Goal: Communication & Community: Participate in discussion

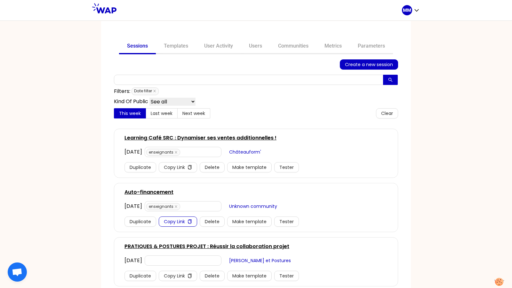
scroll to position [15, 0]
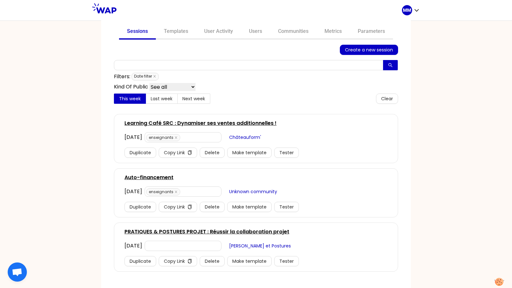
click at [208, 229] on link "PRATIQUES & POSTURES PROJET : Réussir la collaboration projet" at bounding box center [206, 232] width 165 height 8
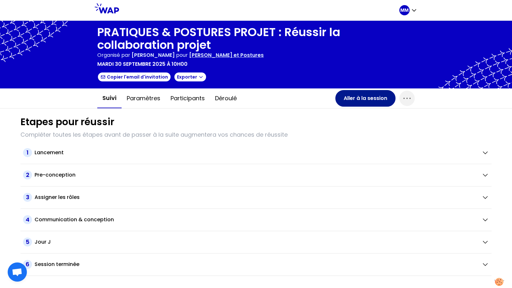
click at [357, 97] on button "Aller à la session" at bounding box center [365, 98] width 60 height 17
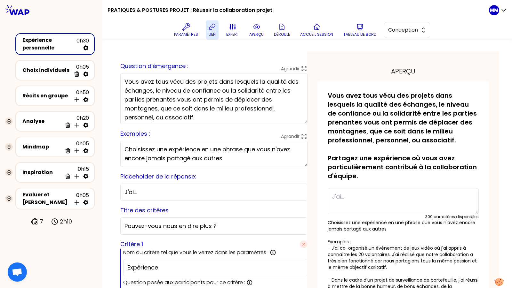
click at [211, 32] on p "lien" at bounding box center [211, 34] width 7 height 5
click at [417, 32] on button "Conception" at bounding box center [407, 30] width 46 height 16
click at [416, 55] on span "Facilitation" at bounding box center [410, 56] width 27 height 8
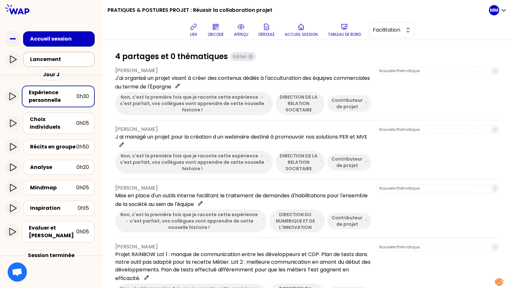
click at [74, 61] on div "Lancement" at bounding box center [60, 60] width 61 height 8
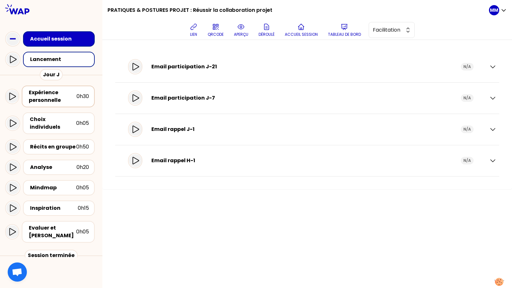
click at [50, 101] on div "Expérience personnelle" at bounding box center [53, 96] width 48 height 15
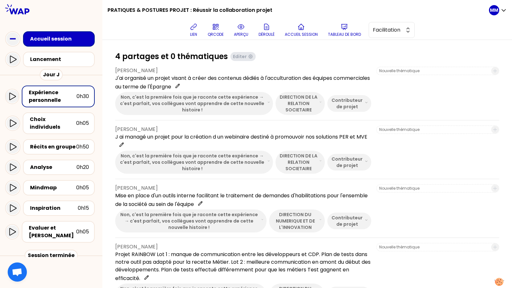
click at [155, 70] on p "[PERSON_NAME]" at bounding box center [243, 71] width 256 height 8
copy p "Cotonat"
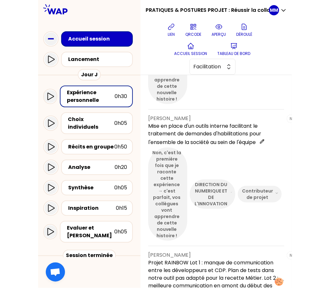
scroll to position [19, 0]
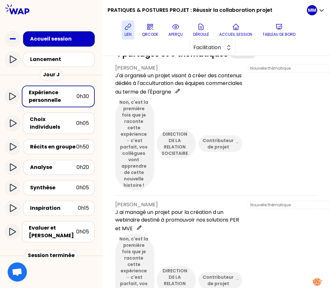
click at [129, 33] on p "lien" at bounding box center [127, 34] width 7 height 5
click at [127, 30] on icon at bounding box center [128, 27] width 8 height 8
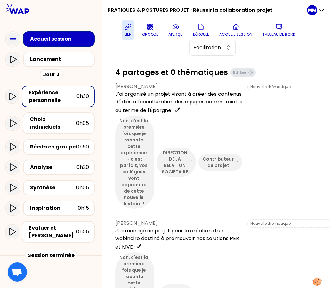
click at [177, 92] on p "J'ai organisé un projet visant à créer des contenus dédiés à l'acculturation de…" at bounding box center [178, 102] width 127 height 24
click at [127, 27] on icon at bounding box center [128, 27] width 8 height 8
click at [288, 32] on p "Tableau de bord" at bounding box center [278, 34] width 33 height 5
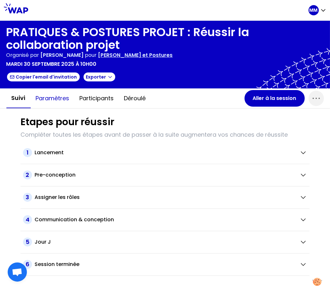
click at [57, 100] on button "Paramètres" at bounding box center [53, 98] width 44 height 19
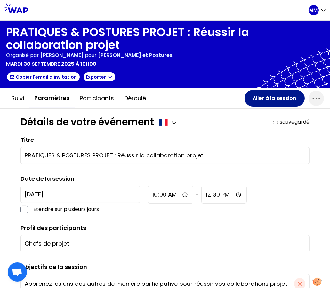
click at [259, 99] on button "Aller à la session" at bounding box center [274, 98] width 60 height 17
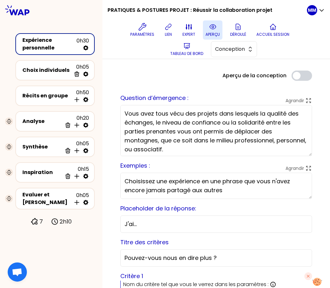
click at [214, 36] on p "aperçu" at bounding box center [212, 34] width 14 height 5
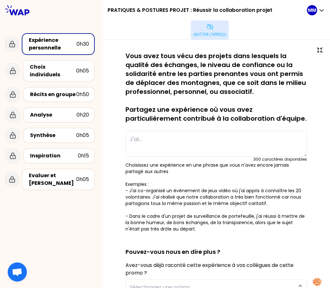
type textarea "J ai managé un projet pour la création d un webinaire destiné à promouvoir nos …"
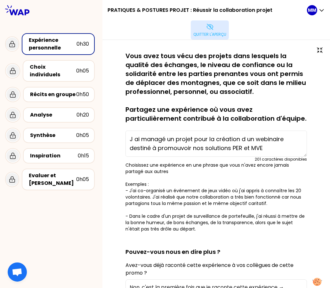
click at [212, 28] on icon at bounding box center [210, 27] width 6 height 6
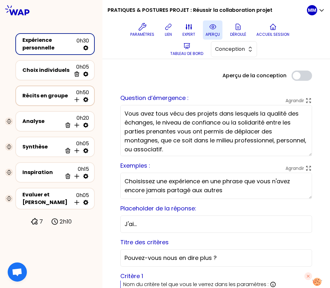
click at [51, 97] on div "Récits en groupe" at bounding box center [46, 96] width 49 height 8
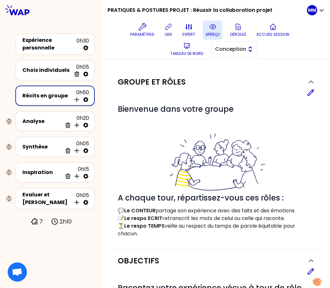
click at [246, 45] on button "Conception" at bounding box center [234, 49] width 46 height 16
click at [246, 74] on span "Facilitation" at bounding box center [237, 76] width 27 height 8
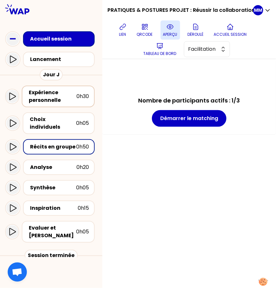
click at [66, 100] on div "Expérience personnelle" at bounding box center [53, 96] width 48 height 15
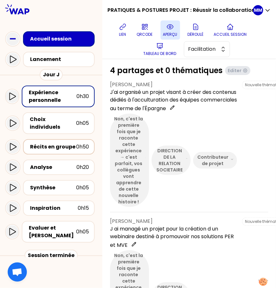
click at [49, 143] on div "Récits en groupe" at bounding box center [53, 147] width 46 height 8
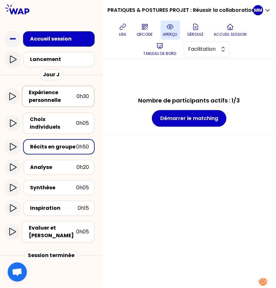
click at [44, 94] on div "Expérience personnelle" at bounding box center [53, 96] width 48 height 15
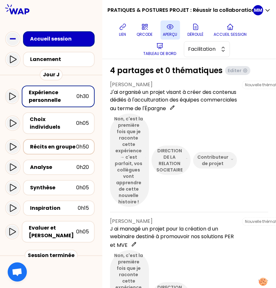
click at [54, 143] on div "Récits en groupe" at bounding box center [53, 147] width 46 height 8
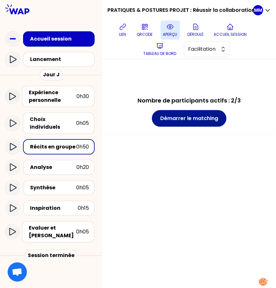
click at [206, 121] on button "Démarrer le matching" at bounding box center [189, 118] width 74 height 17
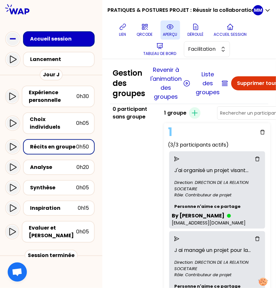
click at [250, 83] on button "Supprimer tous les groupes" at bounding box center [273, 83] width 84 height 14
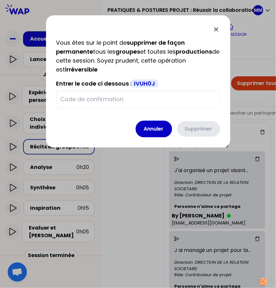
click at [146, 82] on span "IVUH0J" at bounding box center [145, 84] width 26 height 8
copy span "IVUH0J"
click at [143, 98] on input "text" at bounding box center [137, 99] width 155 height 9
paste input "IVUH0J"
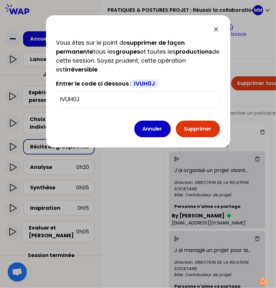
type input "IVUH0J"
click at [198, 129] on button "Supprimer" at bounding box center [198, 129] width 44 height 17
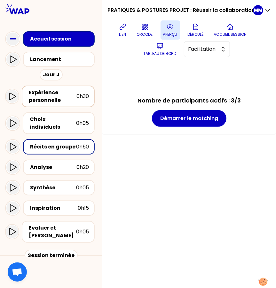
click at [56, 97] on div "Expérience personnelle" at bounding box center [53, 96] width 48 height 15
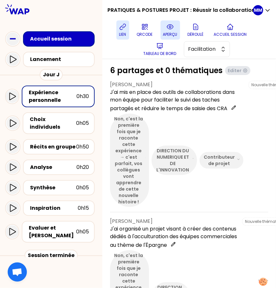
click at [122, 29] on icon at bounding box center [123, 27] width 8 height 8
click at [183, 129] on div "Non, c'est la première fois que je raconte cette expérience → c'est parfait, vo…" at bounding box center [176, 160] width 133 height 93
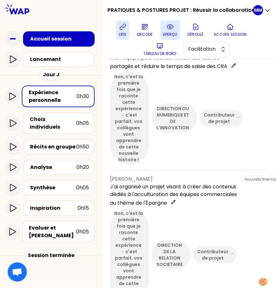
scroll to position [42, 0]
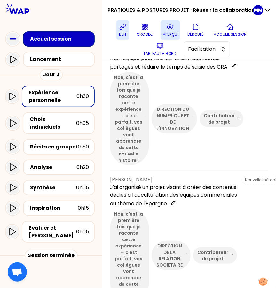
click at [186, 243] on div "Non, c'est la première fois que je raconte cette expérience → c'est parfait, vo…" at bounding box center [173, 255] width 127 height 93
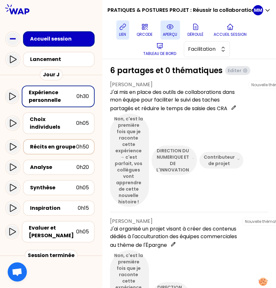
click at [51, 143] on div "Récits en groupe" at bounding box center [53, 147] width 46 height 8
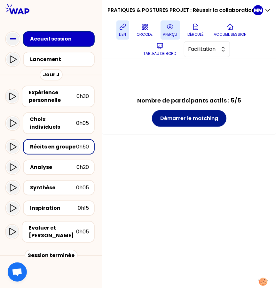
click at [206, 121] on button "Démarrer le matching" at bounding box center [189, 118] width 74 height 17
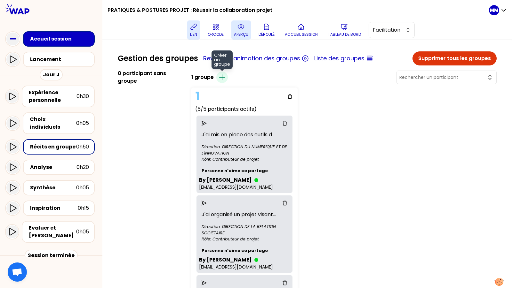
click at [226, 77] on icon "button" at bounding box center [222, 78] width 8 height 8
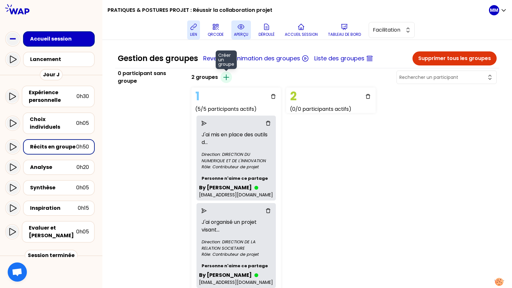
click at [229, 77] on icon "button" at bounding box center [225, 77] width 5 height 5
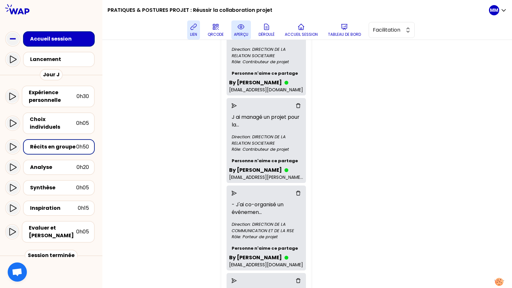
scroll to position [193, 0]
click at [229, 107] on div at bounding box center [266, 105] width 74 height 10
click at [231, 105] on icon "send" at bounding box center [233, 105] width 5 height 5
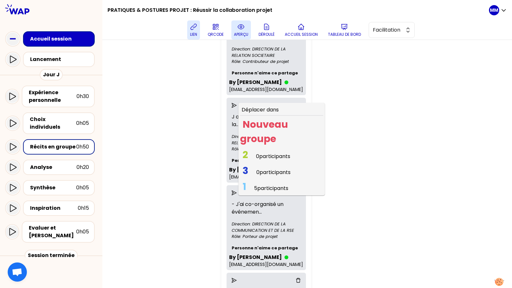
click at [256, 155] on span "0 participants" at bounding box center [273, 156] width 34 height 7
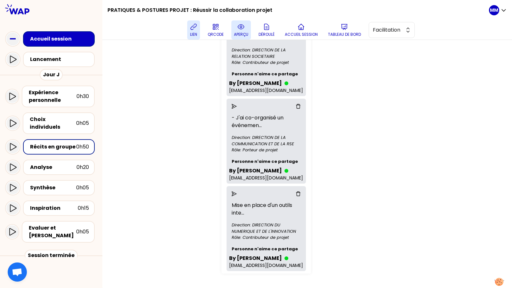
click at [296, 104] on icon "delete" at bounding box center [298, 106] width 4 height 4
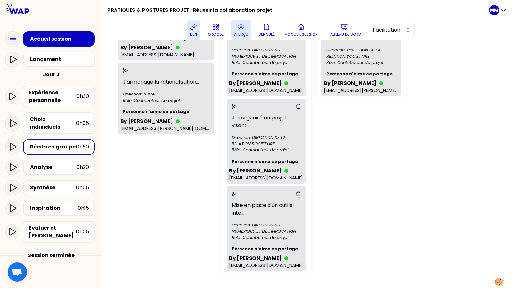
click at [231, 194] on icon "send" at bounding box center [233, 193] width 5 height 5
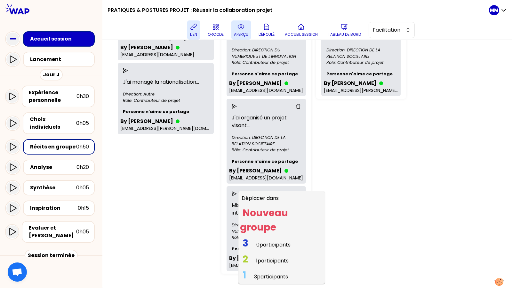
click at [256, 242] on span "0 participants" at bounding box center [273, 244] width 34 height 7
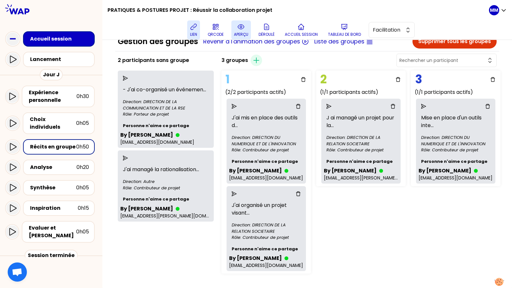
click at [128, 78] on icon "send" at bounding box center [125, 78] width 5 height 5
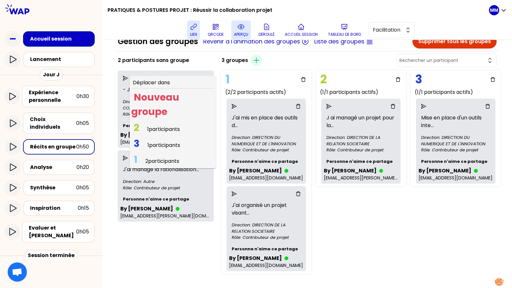
click at [173, 129] on span "1 participants" at bounding box center [163, 129] width 33 height 7
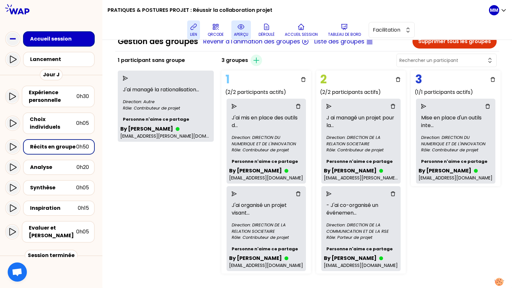
click at [128, 76] on icon "send" at bounding box center [125, 78] width 5 height 5
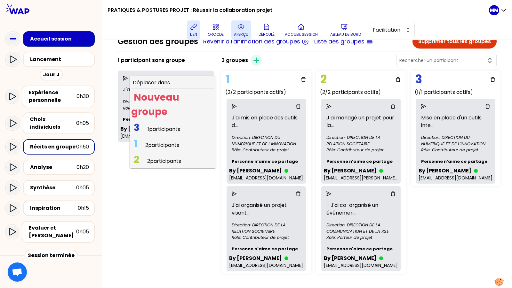
click at [170, 145] on span "2 participants" at bounding box center [162, 145] width 34 height 7
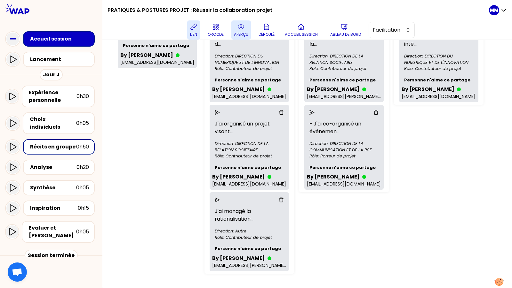
scroll to position [0, 0]
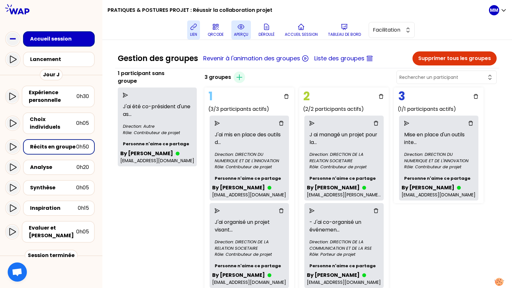
click at [128, 94] on icon "send" at bounding box center [125, 95] width 5 height 5
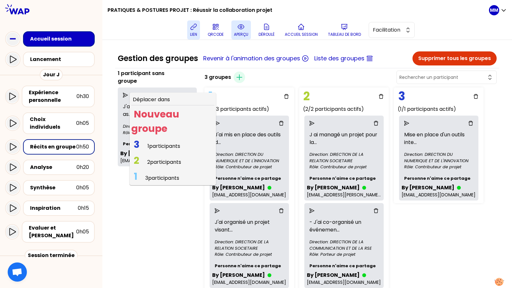
click at [169, 145] on span "1 participants" at bounding box center [163, 146] width 33 height 7
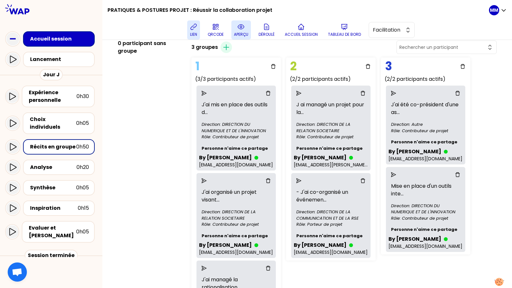
scroll to position [98, 0]
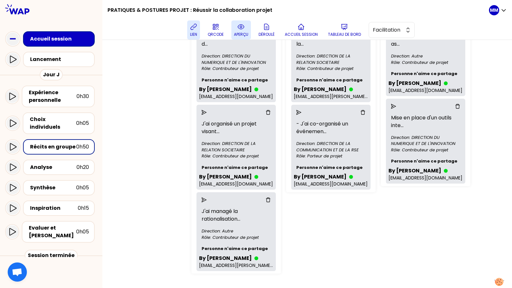
click at [365, 110] on icon "delete" at bounding box center [362, 112] width 5 height 5
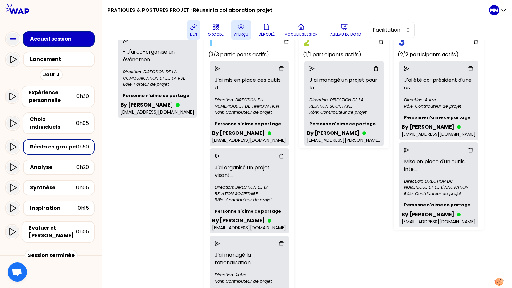
scroll to position [54, 0]
click at [217, 69] on icon "send" at bounding box center [217, 68] width 5 height 5
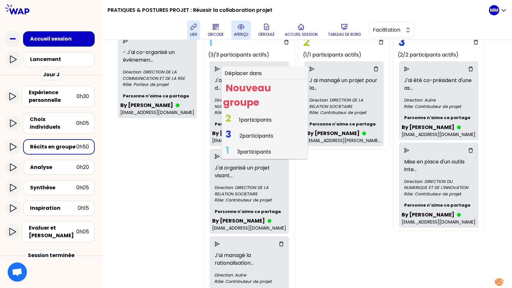
click at [271, 121] on span "1 participants" at bounding box center [255, 119] width 33 height 7
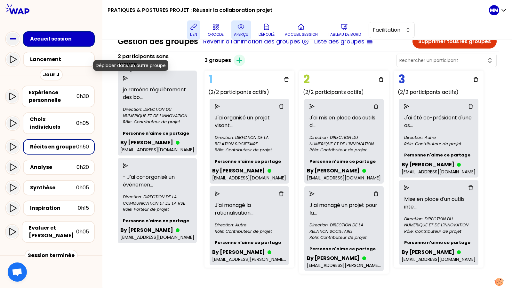
click at [128, 79] on icon "send" at bounding box center [125, 78] width 5 height 5
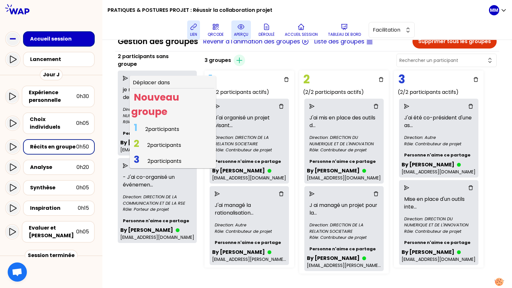
click at [160, 127] on span "2 participants" at bounding box center [162, 129] width 34 height 7
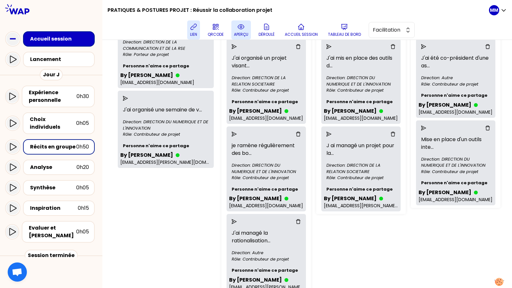
scroll to position [74, 0]
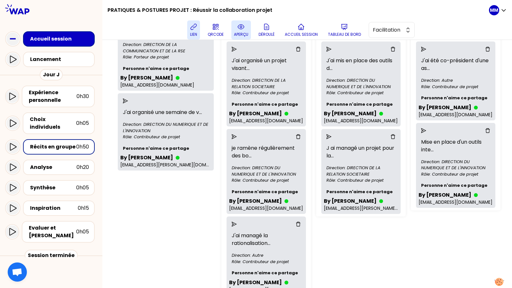
click at [324, 257] on div "1 (3/3 participants actifs) J'ai organisé un projet visant ... Direction: DIREC…" at bounding box center [299, 156] width 160 height 290
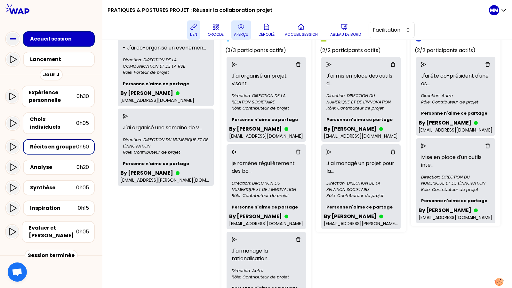
scroll to position [57, 0]
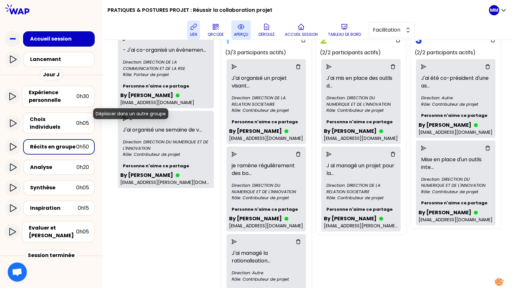
click at [128, 121] on icon "send" at bounding box center [125, 118] width 5 height 5
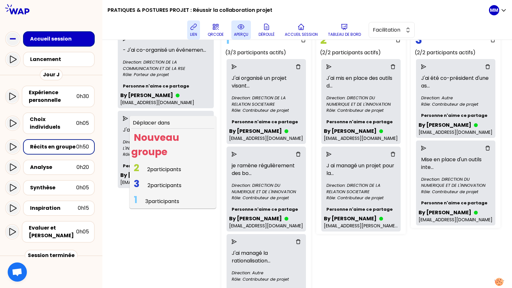
click at [169, 173] on span "2 participants" at bounding box center [164, 169] width 34 height 7
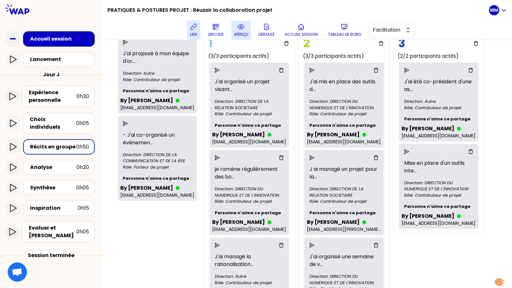
scroll to position [8, 0]
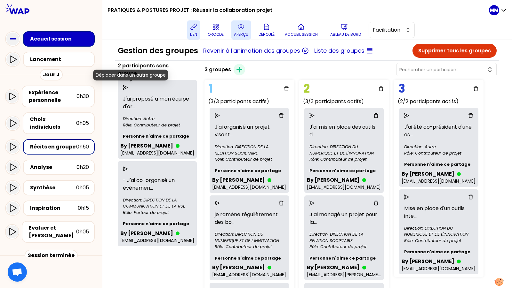
click at [128, 87] on icon "send" at bounding box center [125, 87] width 5 height 5
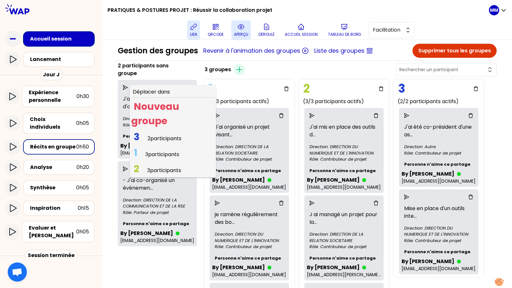
click at [164, 137] on span "2 participants" at bounding box center [164, 138] width 34 height 7
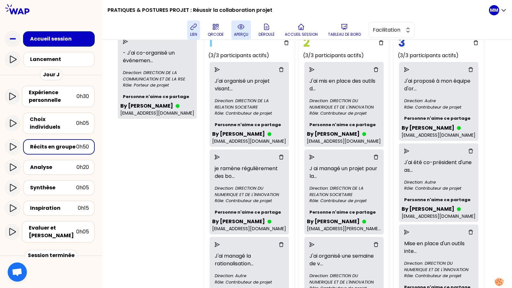
scroll to position [105, 0]
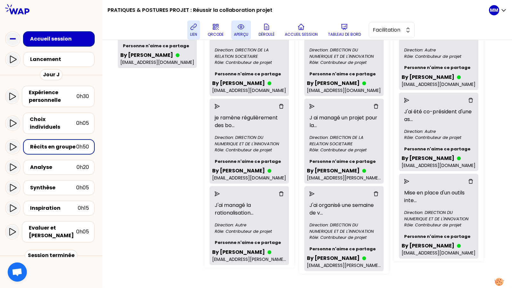
click at [147, 157] on div "1 participant sans groupe - J'ai co-organisé un événemen ... Direction: DIRECTI…" at bounding box center [157, 120] width 84 height 311
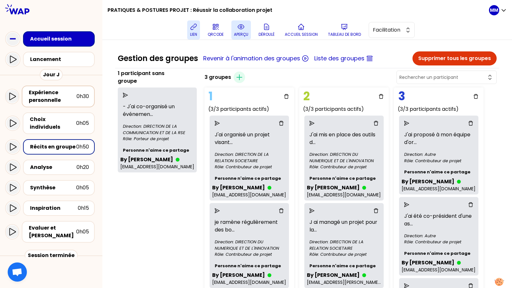
click at [64, 93] on div "Expérience personnelle" at bounding box center [53, 96] width 48 height 15
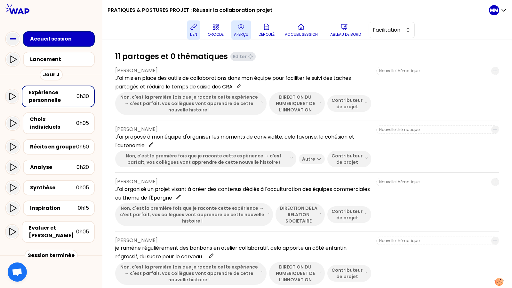
scroll to position [424, 0]
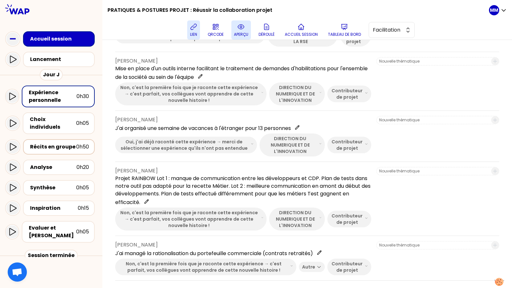
click at [62, 143] on div "Récits en groupe" at bounding box center [53, 147] width 46 height 8
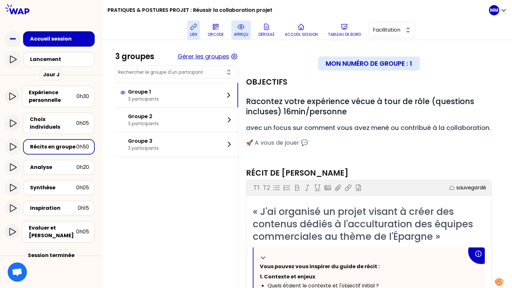
click at [221, 59] on button "Gérer les groupes" at bounding box center [202, 56] width 51 height 9
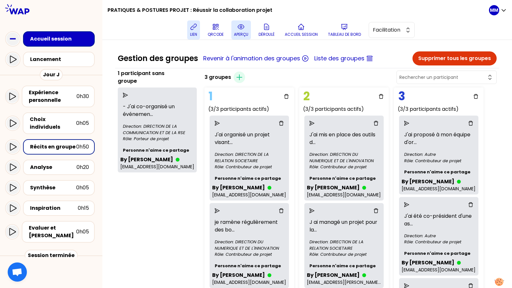
click at [450, 61] on button "Supprimer tous les groupes" at bounding box center [454, 58] width 84 height 14
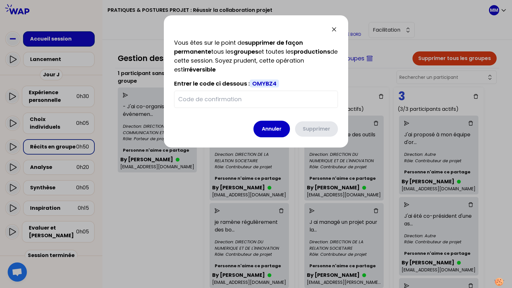
click at [271, 87] on span "OMYBZ4" at bounding box center [263, 84] width 29 height 8
copy span "OMYBZ4"
click at [241, 102] on input "text" at bounding box center [255, 99] width 155 height 9
paste input "OMYBZ4"
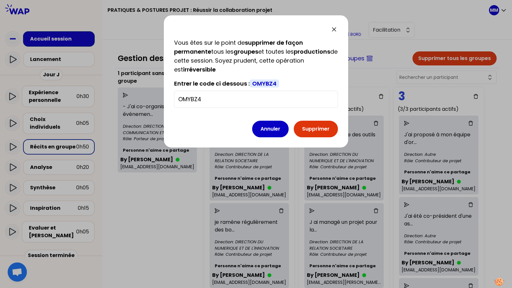
type input "OMYBZ4"
click at [324, 130] on button "Supprimer" at bounding box center [315, 129] width 44 height 17
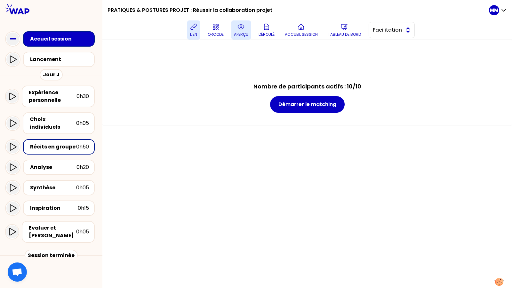
click at [398, 28] on span "Facilitation" at bounding box center [386, 30] width 29 height 8
click at [403, 46] on span "Conception" at bounding box center [394, 46] width 27 height 8
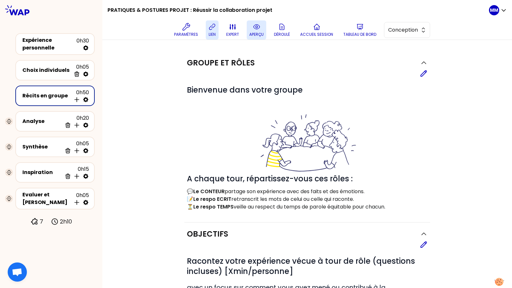
click at [88, 99] on icon at bounding box center [85, 99] width 5 height 5
select select "4"
select select "5"
select select "all"
select select "false"
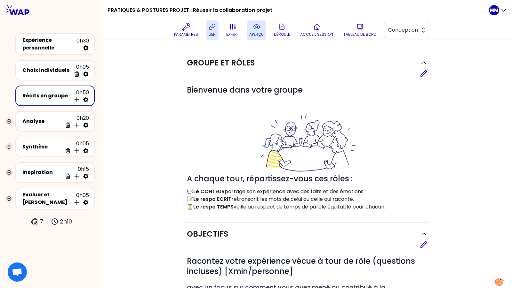
select select "Each"
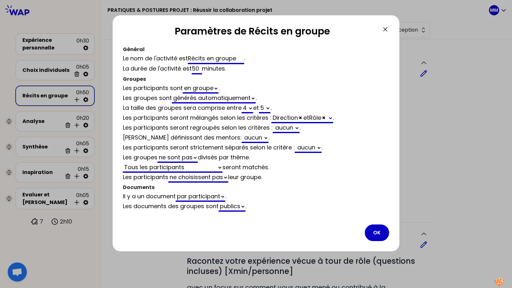
click at [195, 68] on input "50" at bounding box center [196, 69] width 10 height 10
type input "0"
select select "4"
select select "5"
select select "all"
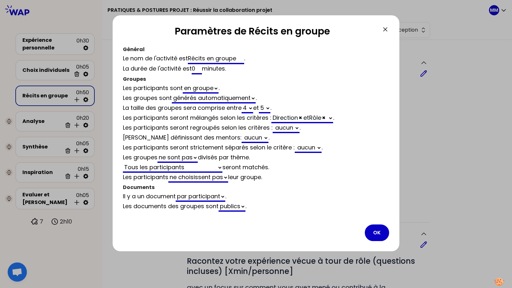
select select "false"
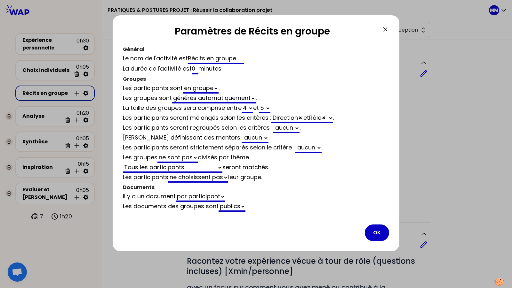
type input "40"
select select "4"
select select "5"
select select "all"
select select "false"
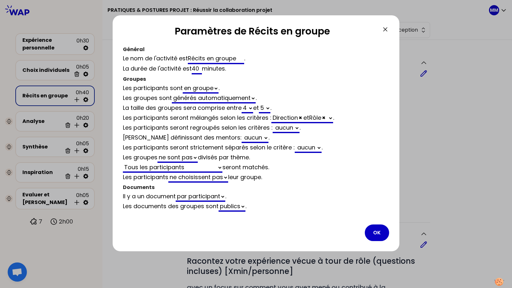
type input "40"
click at [231, 96] on select "générés automatiquement vides" at bounding box center [214, 99] width 84 height 10
click at [223, 99] on select "générés automatiquement vides" at bounding box center [214, 99] width 84 height 10
select select "empty"
select select "5"
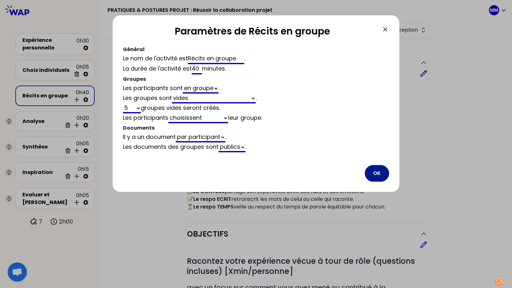
click at [381, 168] on button "OK" at bounding box center [376, 173] width 24 height 17
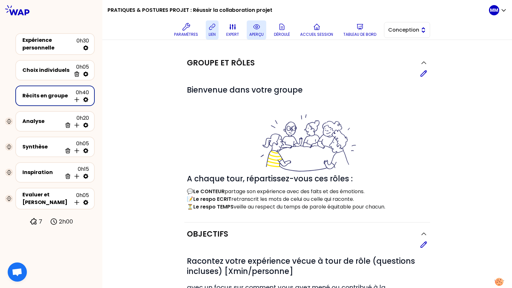
click at [404, 34] on button "Conception" at bounding box center [407, 30] width 46 height 16
click at [402, 54] on span "Facilitation" at bounding box center [410, 56] width 27 height 8
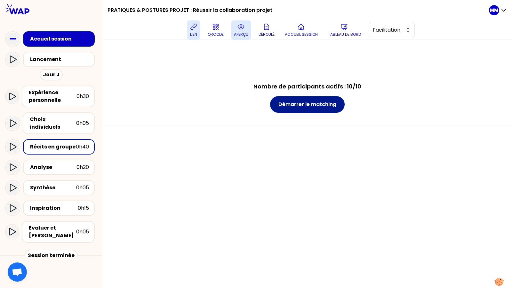
click at [315, 107] on button "Démarrer le matching" at bounding box center [307, 104] width 74 height 17
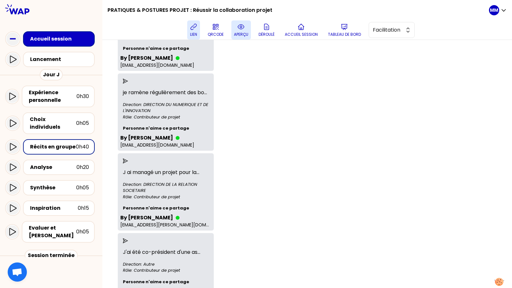
scroll to position [248, 0]
click at [128, 83] on icon "send" at bounding box center [125, 80] width 5 height 5
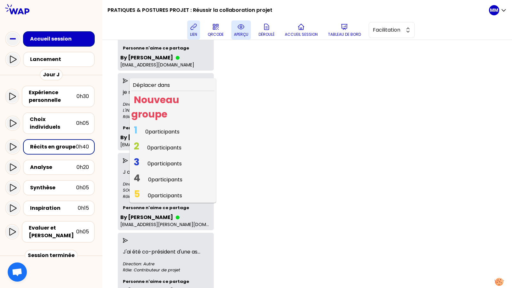
click at [167, 136] on span "0 participants" at bounding box center [162, 131] width 34 height 7
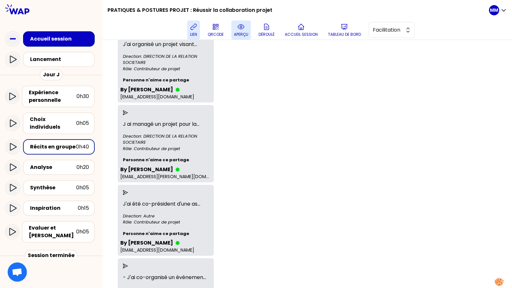
scroll to position [210, 0]
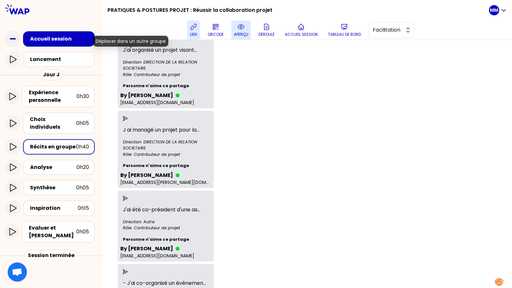
click at [128, 41] on icon "send" at bounding box center [125, 38] width 5 height 5
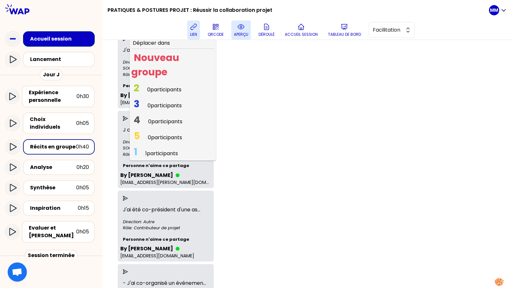
click at [160, 157] on span "1 participants" at bounding box center [161, 153] width 33 height 7
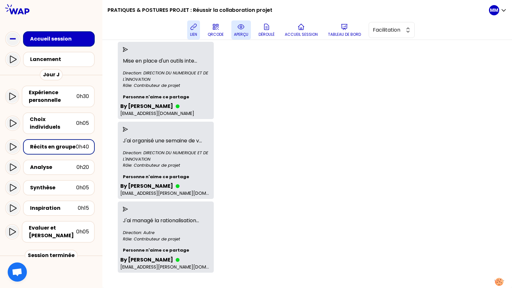
scroll to position [499, 0]
click at [128, 207] on icon "send" at bounding box center [125, 209] width 5 height 5
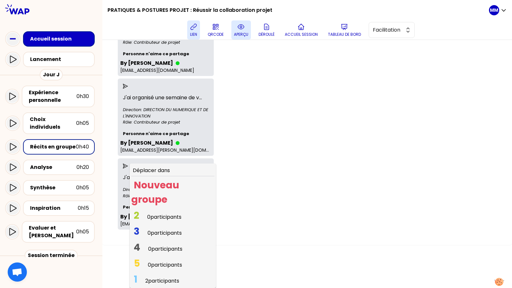
scroll to position [534, 0]
click at [174, 277] on span "2 participants" at bounding box center [162, 280] width 34 height 7
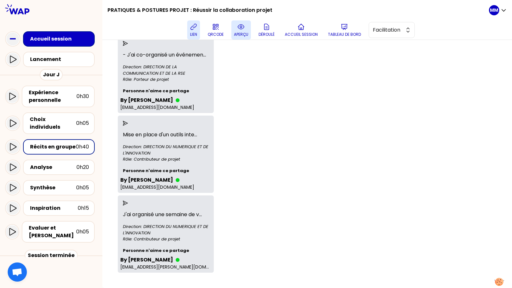
scroll to position [417, 0]
click at [128, 201] on icon "send" at bounding box center [125, 203] width 5 height 5
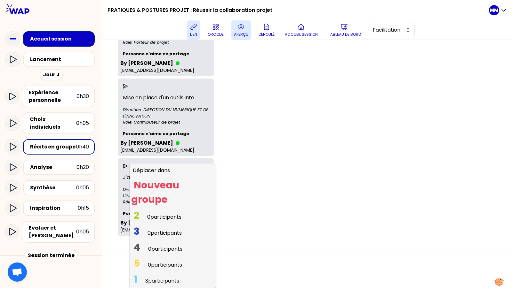
click at [168, 221] on span "0 participants" at bounding box center [164, 217] width 34 height 7
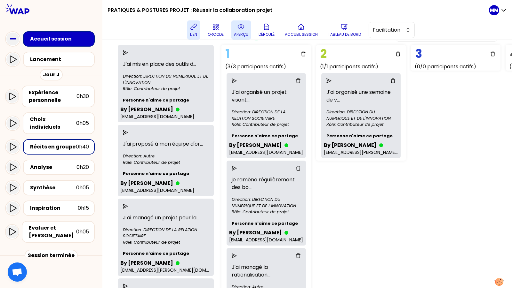
scroll to position [42, 0]
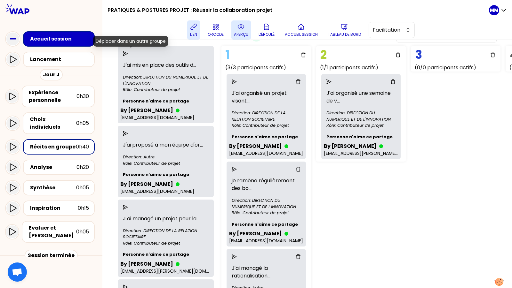
click at [128, 54] on icon "send" at bounding box center [125, 53] width 5 height 5
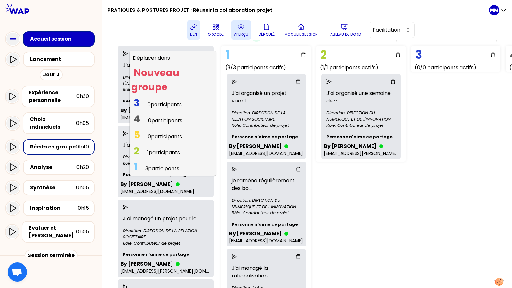
click at [153, 151] on span "2 1 participants" at bounding box center [156, 152] width 51 height 12
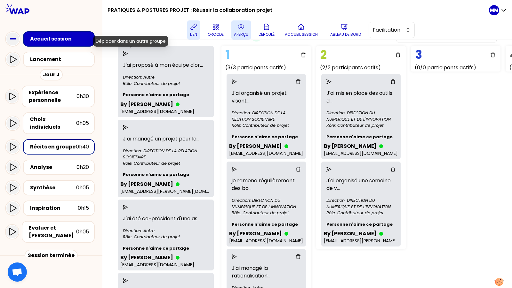
click at [128, 52] on icon "send" at bounding box center [125, 53] width 5 height 5
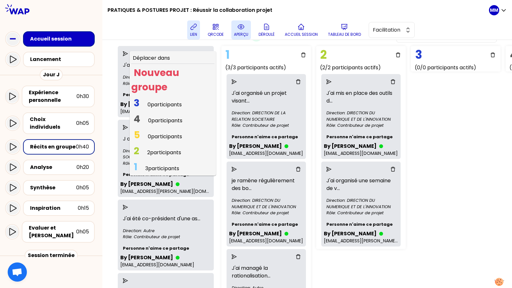
click at [161, 105] on span "0 participants" at bounding box center [164, 104] width 34 height 7
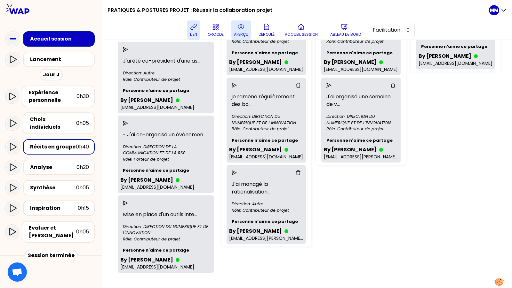
scroll to position [167, 0]
click at [128, 201] on icon "send" at bounding box center [125, 203] width 5 height 5
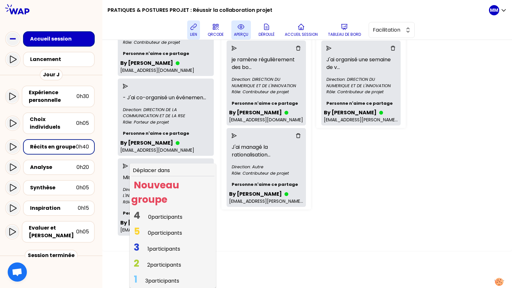
click at [161, 253] on span "1 participants" at bounding box center [163, 249] width 33 height 7
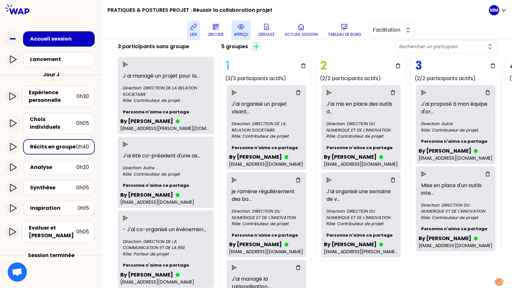
scroll to position [29, 0]
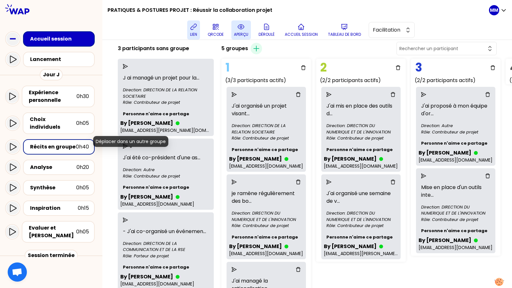
click at [128, 149] on icon "send" at bounding box center [125, 146] width 5 height 5
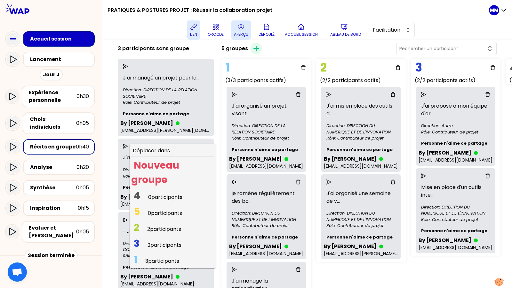
click at [147, 248] on span "3 2 participants" at bounding box center [157, 245] width 53 height 12
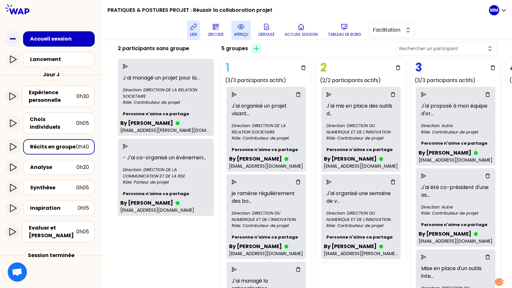
click at [157, 263] on div "2 participants sans groupe J ai managé un projet pour la ... Direction: DIRECTI…" at bounding box center [165, 193] width 101 height 305
click at [128, 67] on icon "send" at bounding box center [125, 66] width 5 height 5
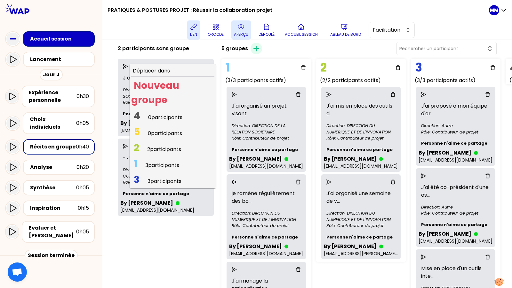
click at [159, 147] on span "2 participants" at bounding box center [164, 149] width 34 height 7
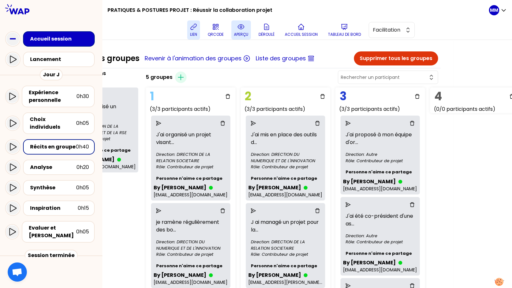
scroll to position [0, 163]
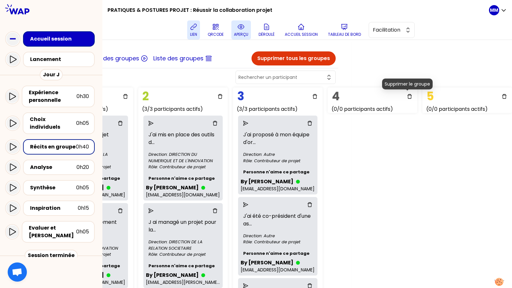
click at [408, 96] on icon "delete" at bounding box center [409, 96] width 5 height 5
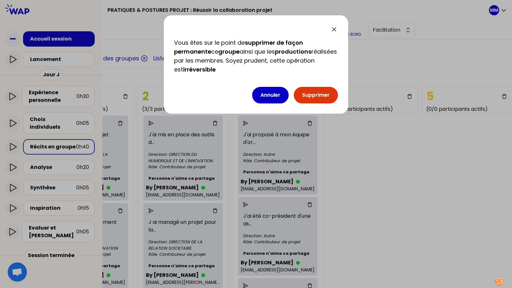
click at [324, 98] on button "Supprimer" at bounding box center [315, 95] width 44 height 17
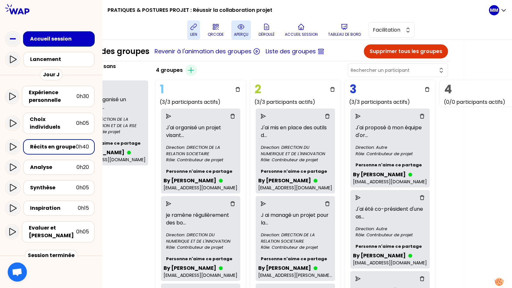
scroll to position [7, 45]
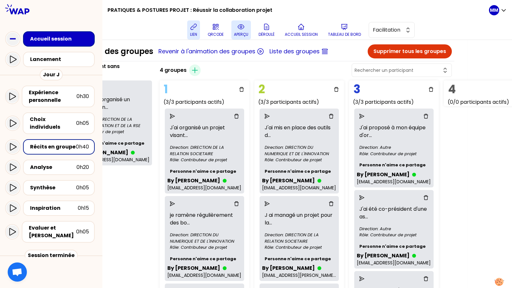
click at [361, 115] on icon "send" at bounding box center [361, 116] width 5 height 5
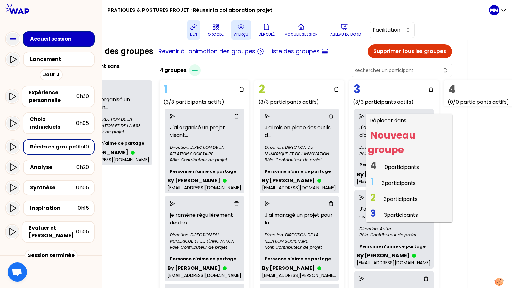
click at [381, 179] on span "1 3 participants" at bounding box center [392, 183] width 51 height 12
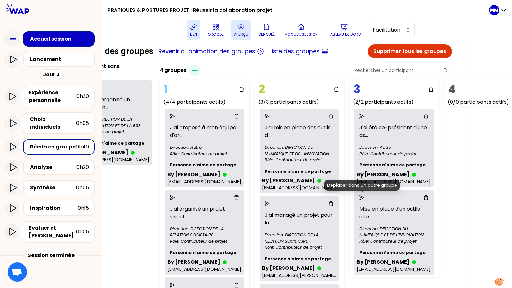
click at [364, 196] on icon "send" at bounding box center [361, 197] width 5 height 5
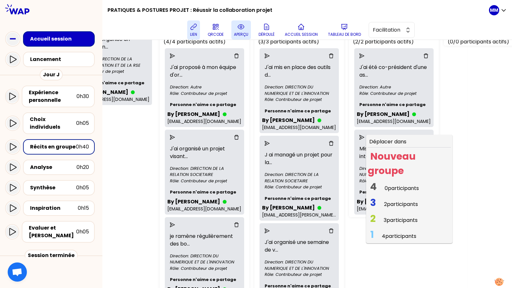
scroll to position [88, 45]
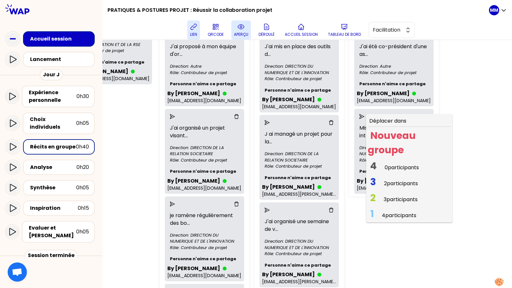
click at [381, 215] on span "1 4 participants" at bounding box center [392, 215] width 51 height 12
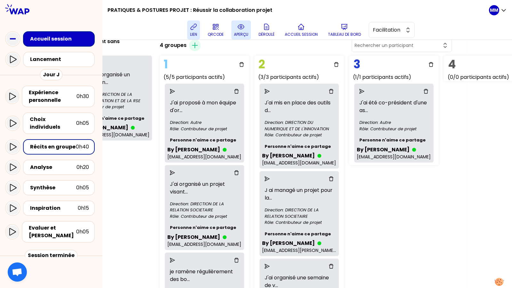
scroll to position [20, 45]
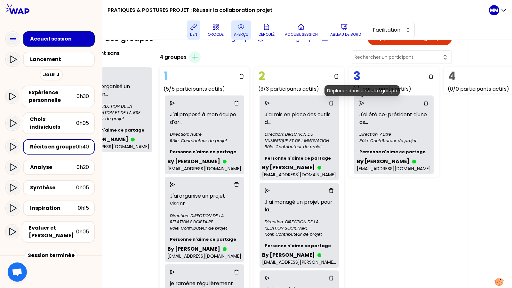
click at [362, 102] on icon "send" at bounding box center [361, 103] width 5 height 5
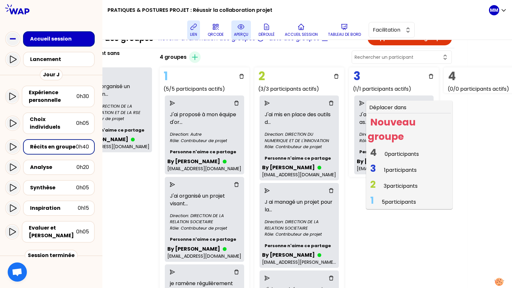
click at [383, 186] on span "2 3 participants" at bounding box center [393, 186] width 52 height 12
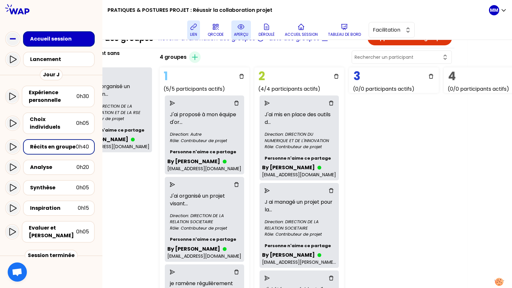
click at [401, 152] on div "4 groupes Créer un groupe 1 (5/5 participants actifs) J'ai proposé à mon équipe…" at bounding box center [305, 287] width 297 height 474
click at [431, 74] on icon "delete" at bounding box center [430, 76] width 4 height 4
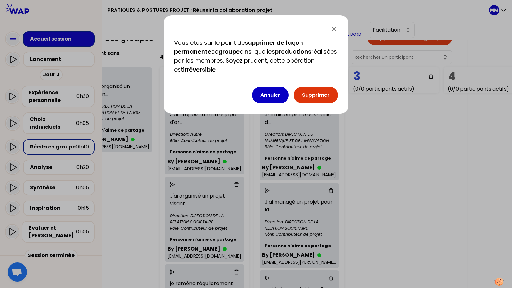
click at [314, 96] on button "Supprimer" at bounding box center [315, 95] width 44 height 17
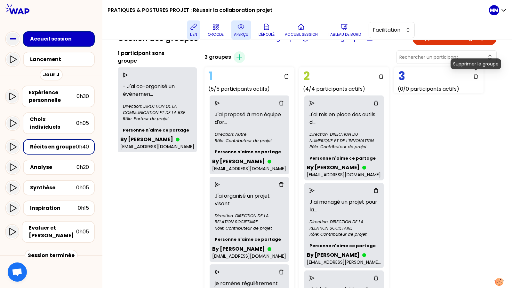
click at [475, 74] on icon "delete" at bounding box center [475, 76] width 5 height 5
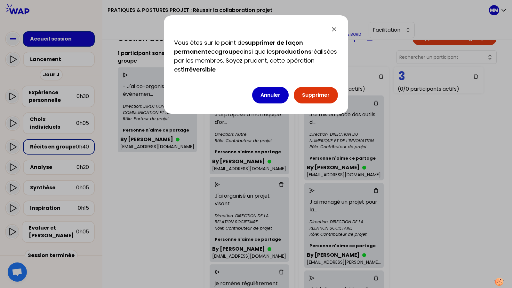
click at [312, 95] on button "Supprimer" at bounding box center [315, 95] width 44 height 17
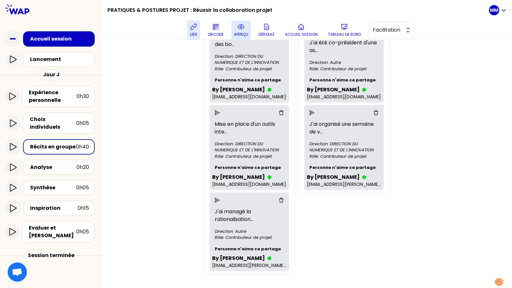
scroll to position [0, 0]
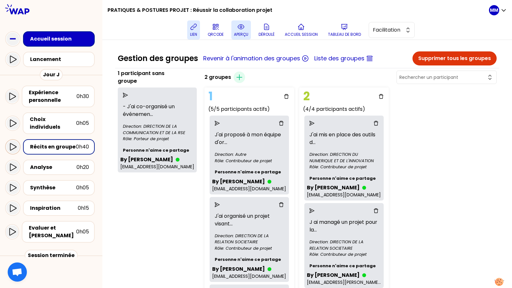
click at [9, 143] on icon at bounding box center [13, 147] width 8 height 8
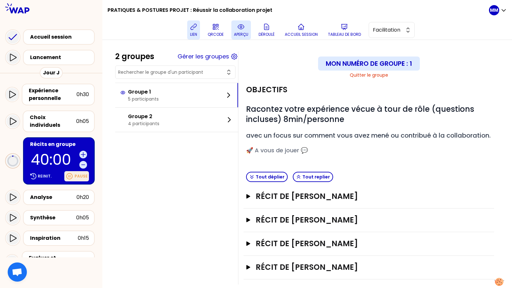
click at [80, 174] on p "Pause" at bounding box center [80, 176] width 13 height 5
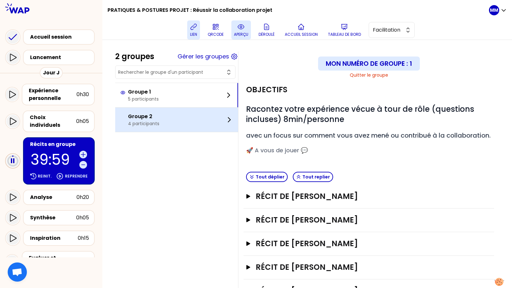
click at [158, 121] on p "4 participants" at bounding box center [143, 124] width 31 height 6
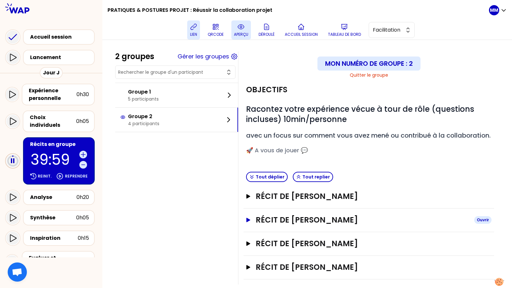
scroll to position [16, 0]
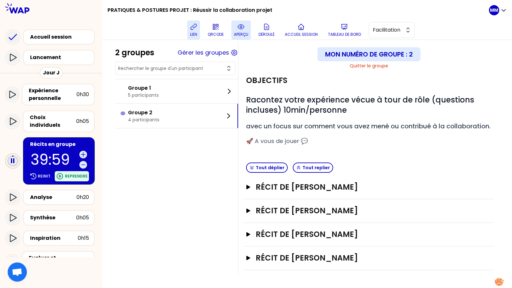
click at [71, 174] on p "Reprendre" at bounding box center [76, 176] width 23 height 5
click at [179, 151] on div "2 groupes Gérer les groupes Groupe 1 5 participants Groupe 2 4 participants Mon…" at bounding box center [307, 158] width 384 height 233
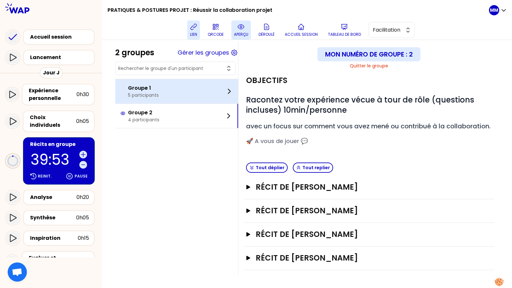
click at [172, 89] on div "Groupe 1 5 participants" at bounding box center [176, 91] width 123 height 24
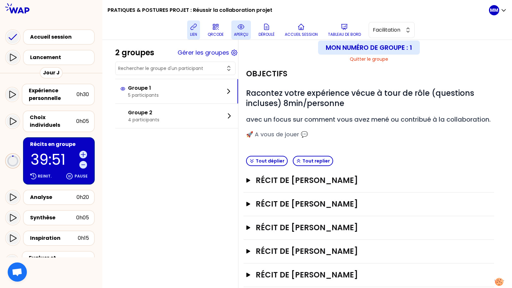
scroll to position [39, 0]
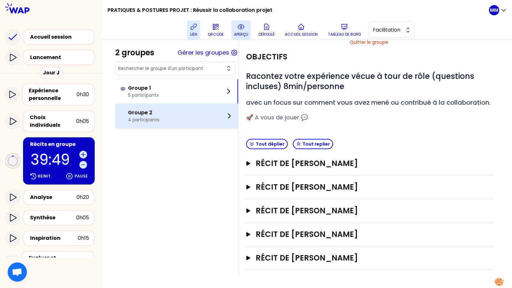
click at [159, 113] on p "Groupe 2" at bounding box center [143, 113] width 31 height 8
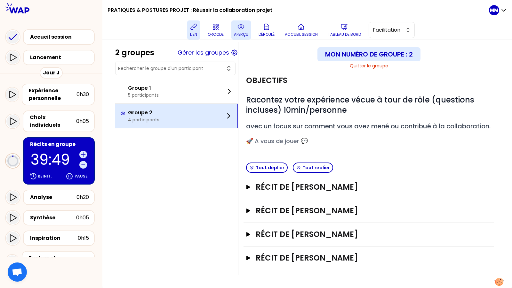
scroll to position [16, 0]
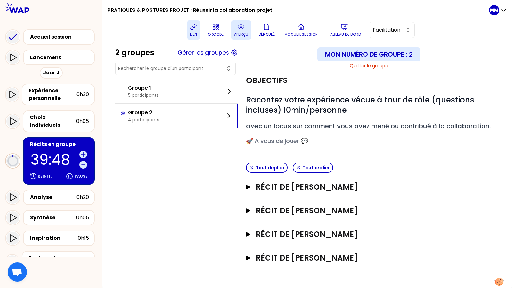
click at [210, 55] on button "Gérer les groupes" at bounding box center [202, 52] width 51 height 9
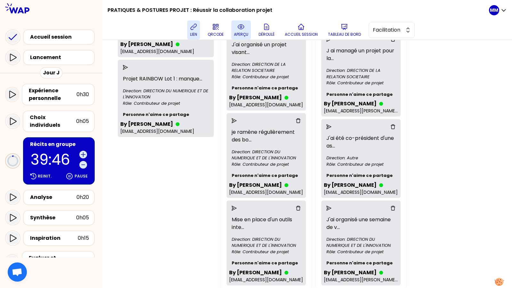
scroll to position [136, 0]
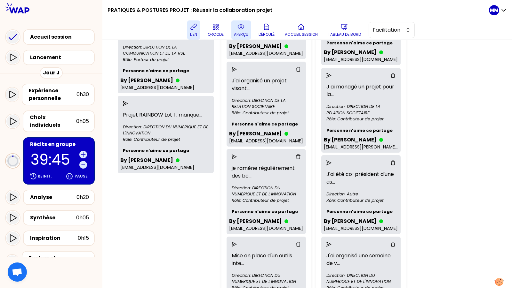
click at [128, 101] on icon "send" at bounding box center [125, 103] width 5 height 5
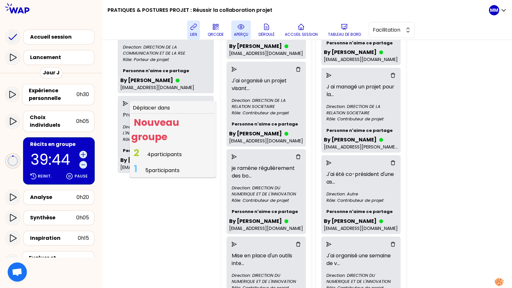
click at [169, 151] on span "4 participants" at bounding box center [164, 154] width 35 height 7
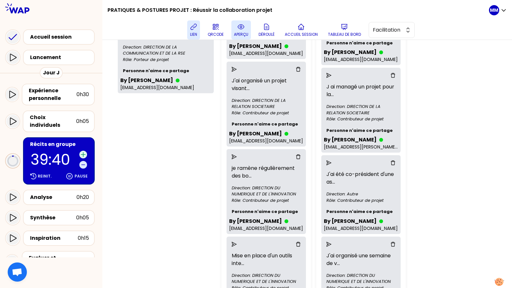
click at [84, 152] on icon at bounding box center [83, 155] width 6 height 6
click at [83, 153] on icon at bounding box center [83, 155] width 4 height 4
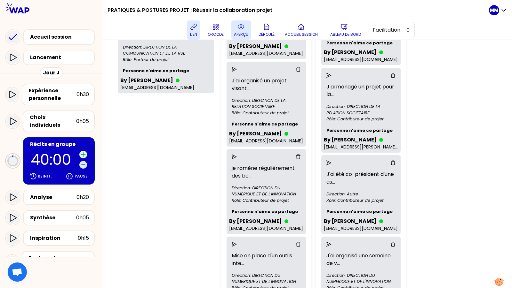
click at [83, 153] on icon at bounding box center [83, 155] width 4 height 4
click at [130, 176] on div "2 participants sans groupe Unknown content ... Personne n'aime ce partage By [P…" at bounding box center [165, 174] width 101 height 481
click at [397, 31] on span "Facilitation" at bounding box center [386, 30] width 29 height 8
click at [401, 44] on span "Conception" at bounding box center [394, 46] width 27 height 8
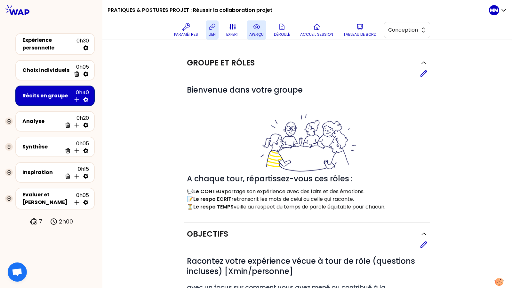
click at [89, 97] on icon at bounding box center [85, 100] width 6 height 6
select select "empty"
select select "5"
select select "Each"
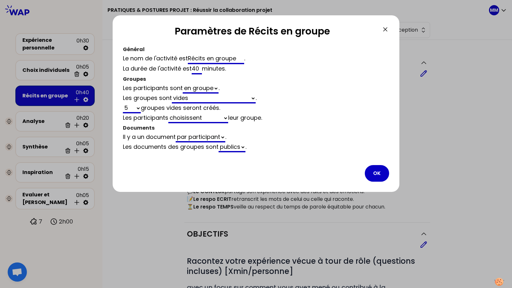
click at [197, 70] on input "40" at bounding box center [196, 69] width 10 height 10
type input "0"
select select "empty"
select select "5"
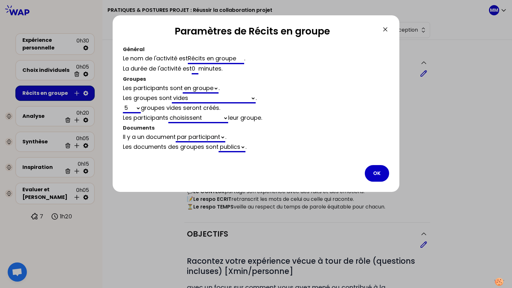
type input "50"
select select "empty"
select select "5"
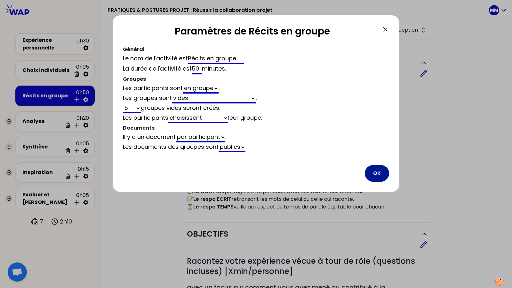
type input "50"
click at [379, 169] on button "OK" at bounding box center [376, 173] width 24 height 17
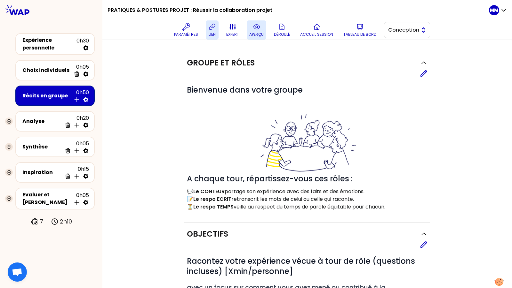
click at [398, 30] on span "Conception" at bounding box center [402, 30] width 29 height 8
click at [398, 52] on span "Facilitation" at bounding box center [410, 56] width 27 height 8
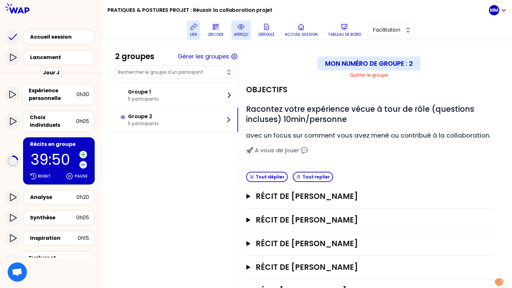
click at [84, 152] on icon at bounding box center [83, 155] width 6 height 6
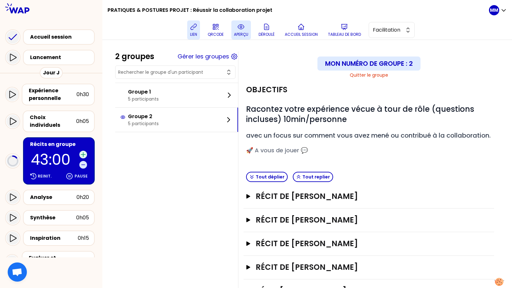
click at [84, 152] on icon at bounding box center [83, 155] width 6 height 6
